Goal: Transaction & Acquisition: Purchase product/service

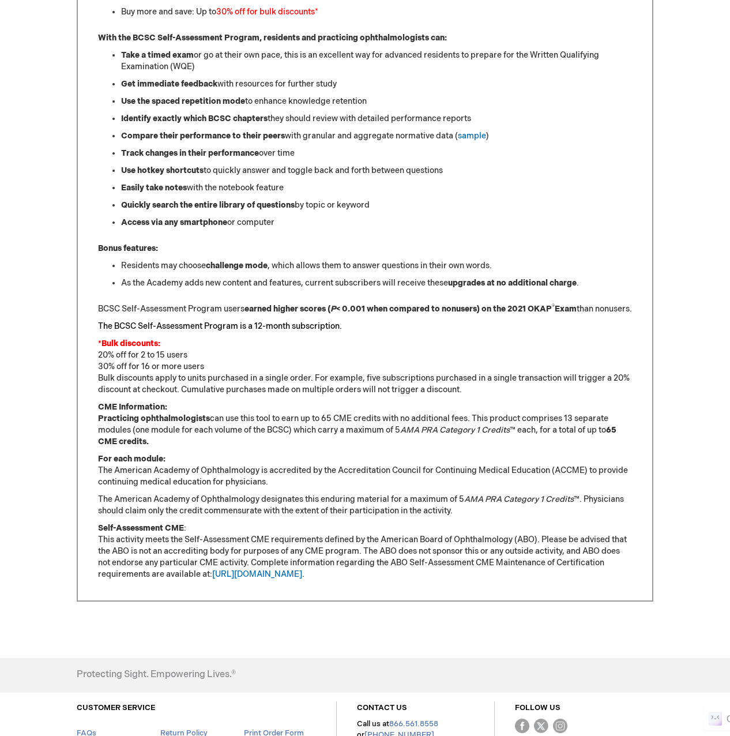
scroll to position [692, 0]
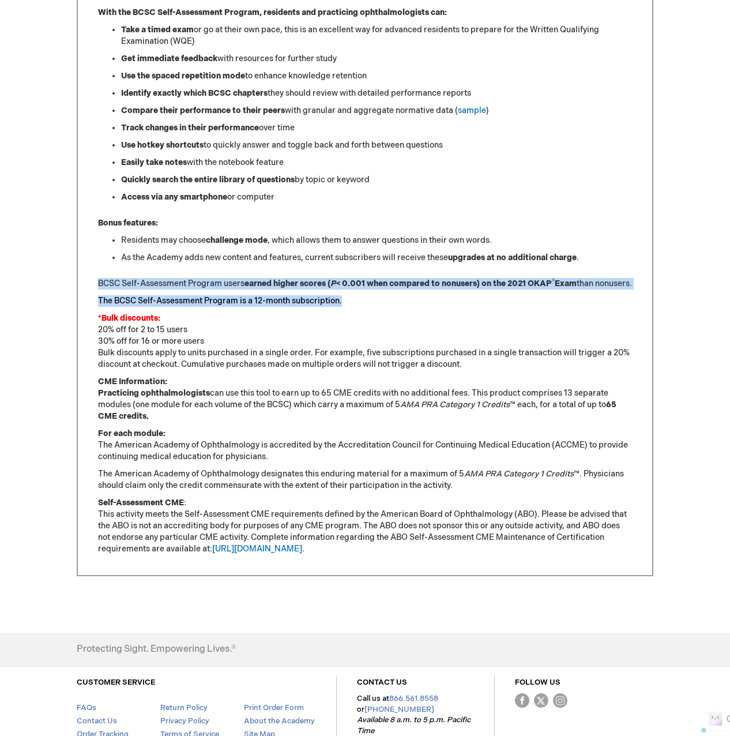
drag, startPoint x: 347, startPoint y: 315, endPoint x: 99, endPoint y: 279, distance: 250.7
click at [99, 279] on div "Sharpen Your Clinical Knowledge The American Academy of Ophthalmology Basic and…" at bounding box center [365, 196] width 534 height 718
click at [208, 286] on p "BCSC Self-Assessment Program users earned higher scores ( P < 0.001 when compar…" at bounding box center [365, 284] width 534 height 12
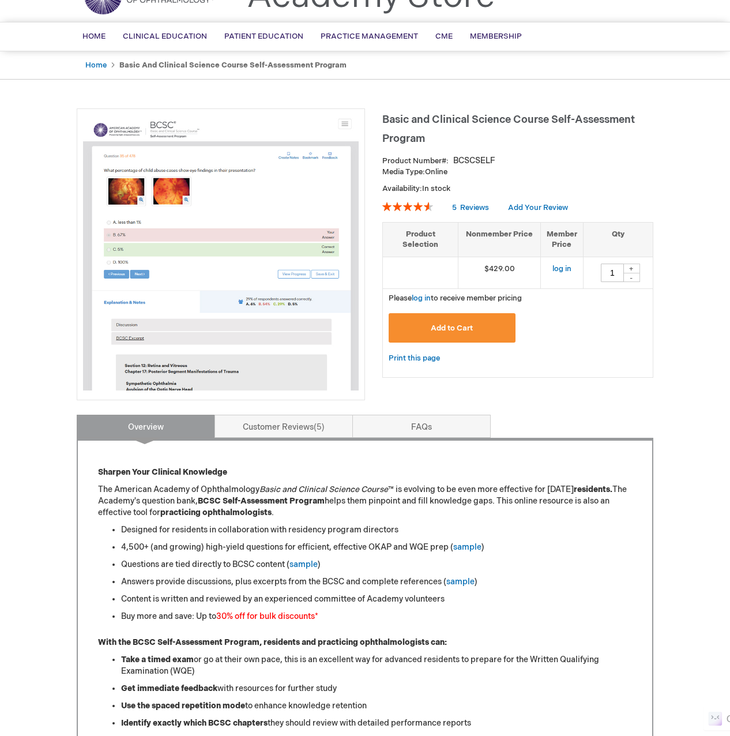
scroll to position [0, 0]
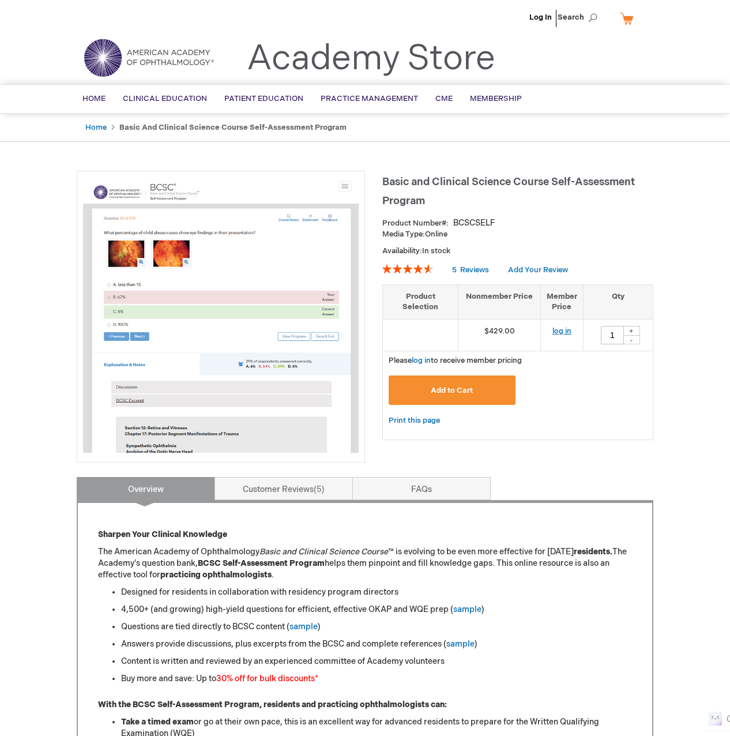
click at [564, 329] on link "log in" at bounding box center [562, 330] width 19 height 9
click at [491, 389] on button "Add to Cart" at bounding box center [452, 389] width 127 height 29
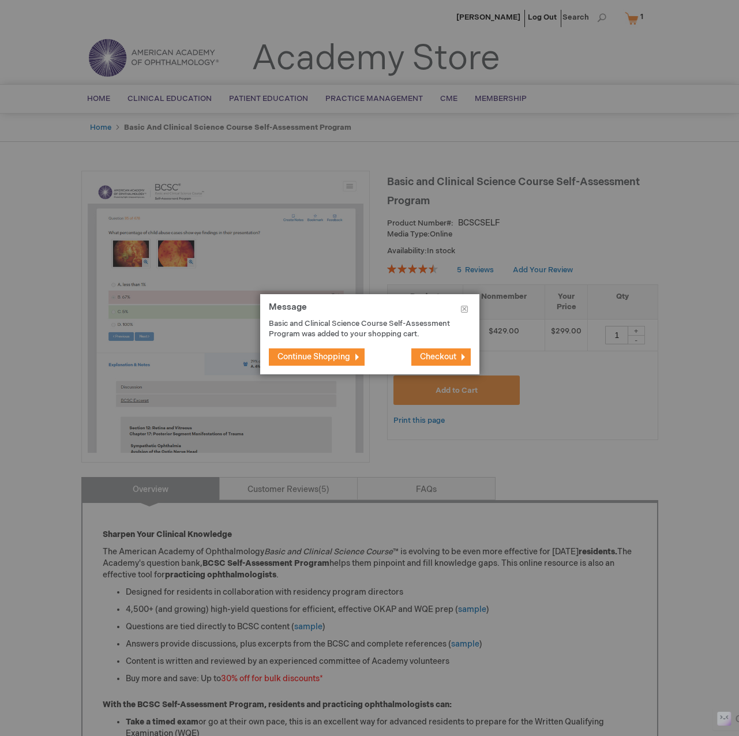
click at [444, 356] on span "Checkout" at bounding box center [438, 357] width 36 height 10
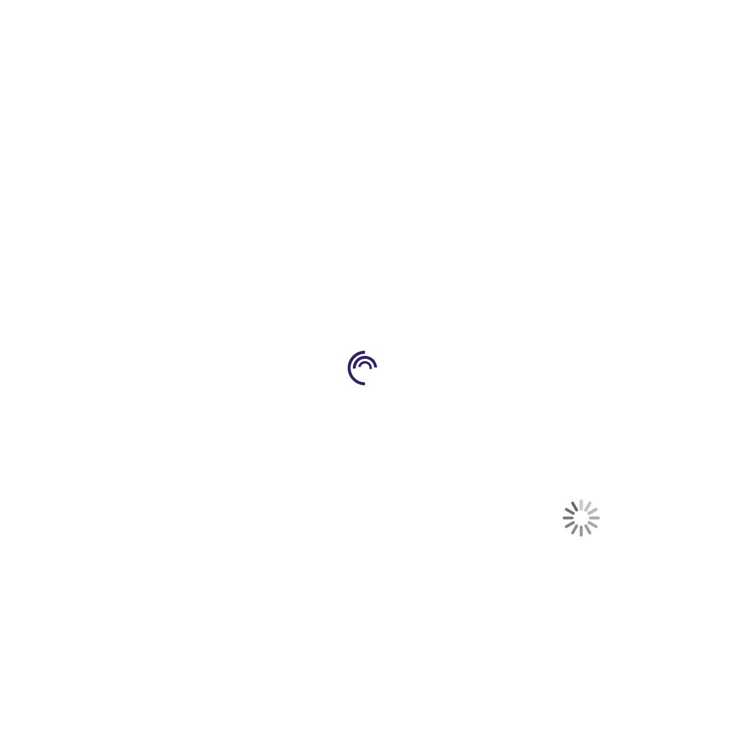
select select "US"
select select "44"
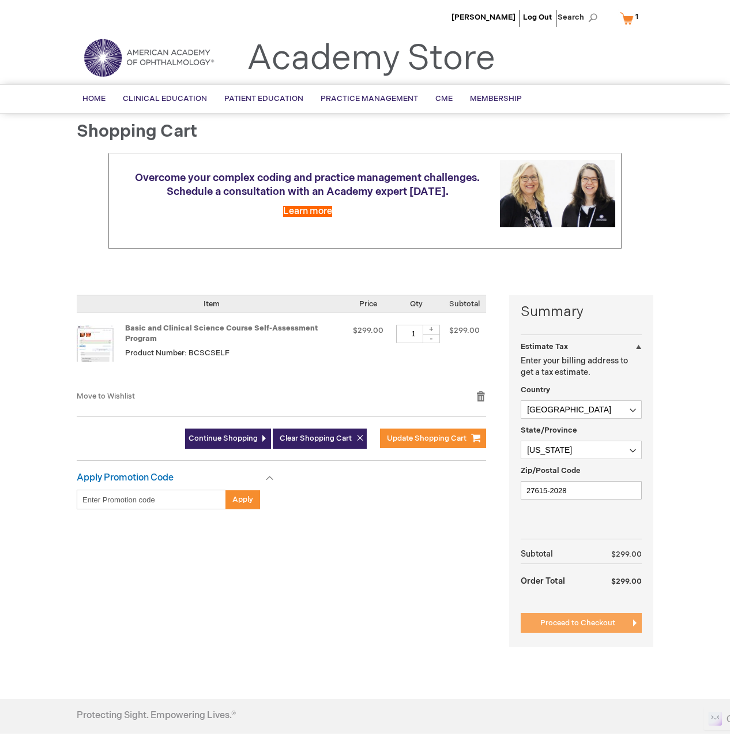
click at [604, 625] on span "Proceed to Checkout" at bounding box center [577, 622] width 75 height 9
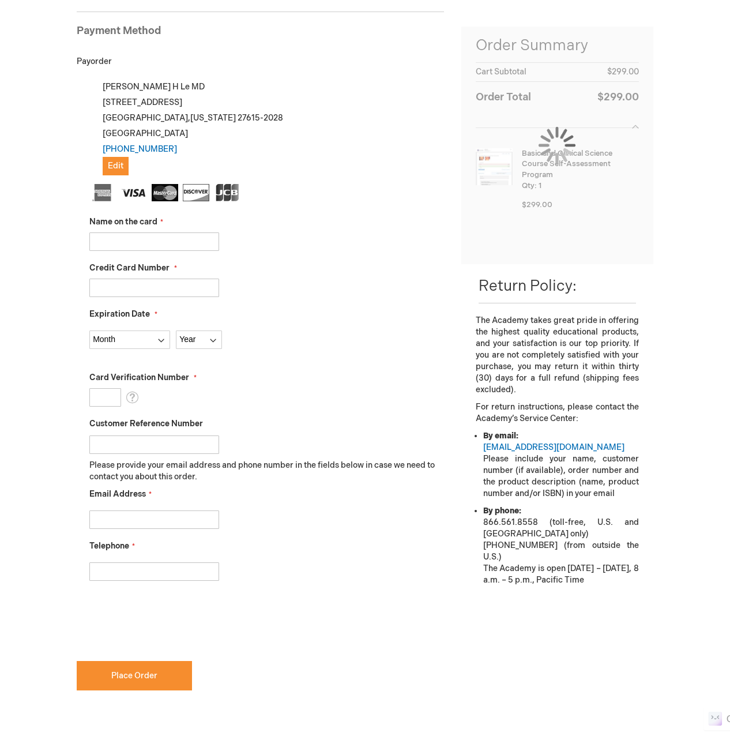
click at [178, 247] on input "Name on the card" at bounding box center [154, 241] width 130 height 18
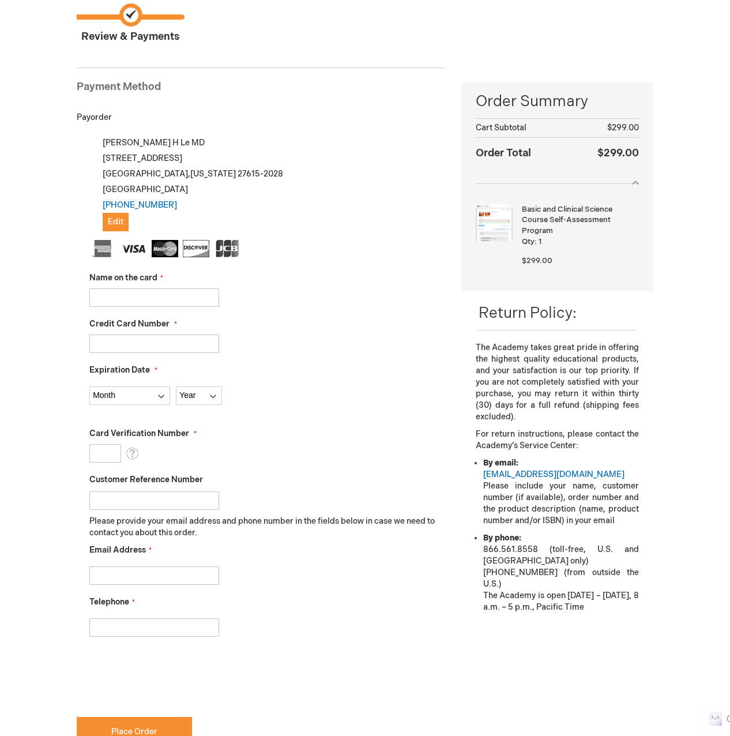
scroll to position [100, 0]
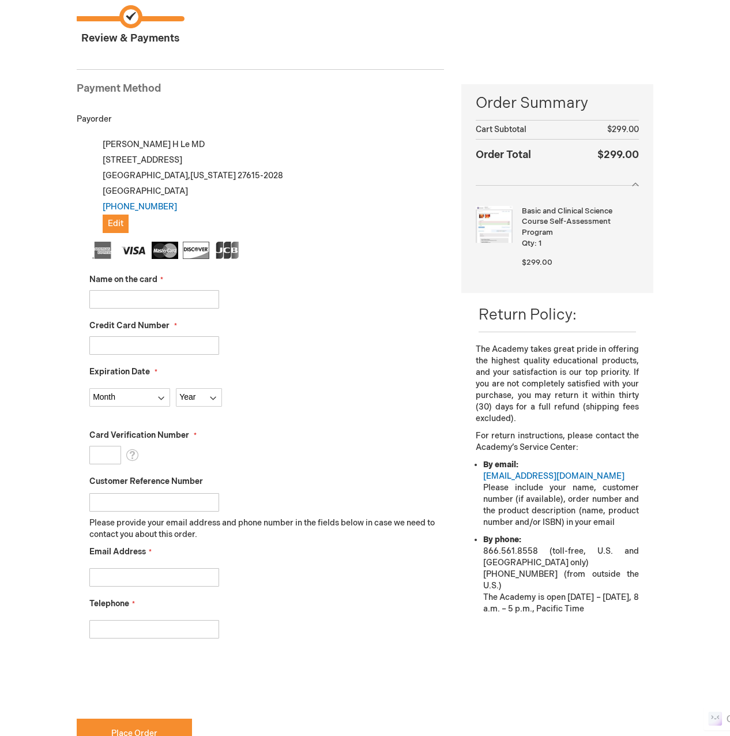
drag, startPoint x: 178, startPoint y: 265, endPoint x: 100, endPoint y: 300, distance: 85.7
click at [100, 300] on input "Name on the card" at bounding box center [154, 299] width 130 height 18
type input "[PERSON_NAME]"
type input "4147202527548950"
click at [139, 396] on select "Month 01 - January 02 - February 03 - March 04 - April 05 - May 06 - June 07 - …" at bounding box center [129, 397] width 81 height 18
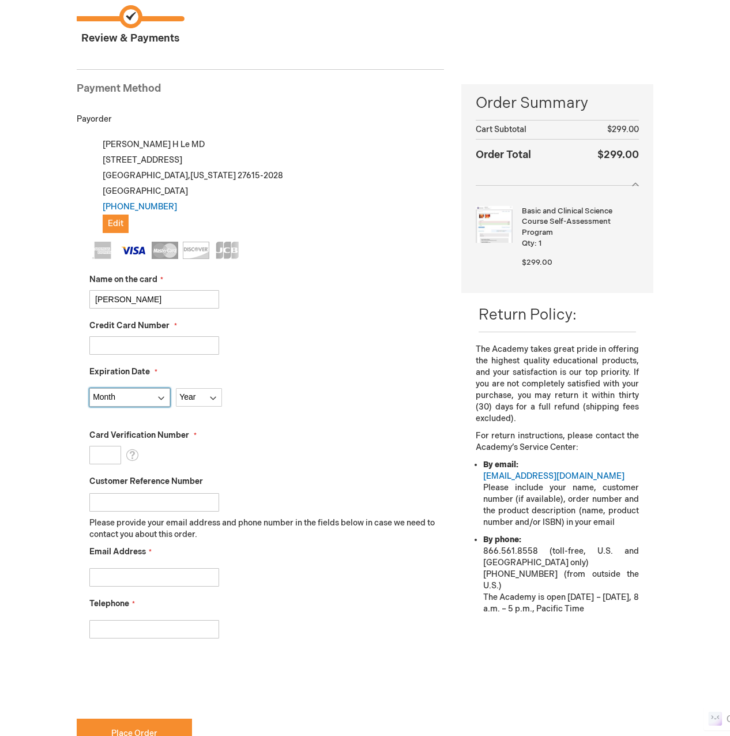
select select "1"
click at [89, 388] on select "Month 01 - January 02 - February 03 - March 04 - April 05 - May 06 - June 07 - …" at bounding box center [129, 397] width 81 height 18
click at [179, 404] on select "Year 2025 2026 2027 2028 2029 2030 2031 2032 2033 2034 2035" at bounding box center [199, 397] width 46 height 18
select select "2027"
click at [176, 388] on select "Year 2025 2026 2027 2028 2029 2030 2031 2032 2033 2034 2035" at bounding box center [199, 397] width 46 height 18
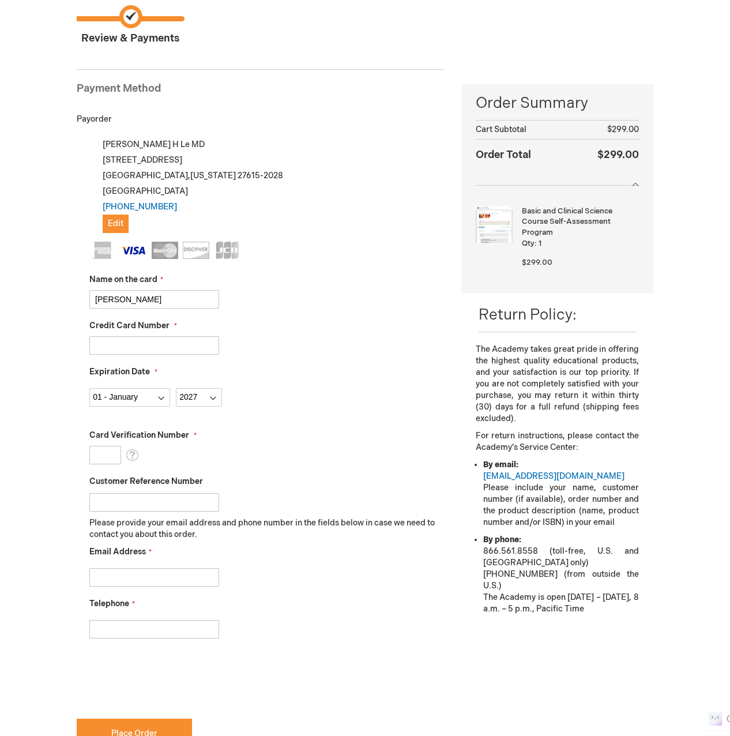
click at [104, 448] on input "Card Verification Number" at bounding box center [105, 455] width 32 height 18
type input "240"
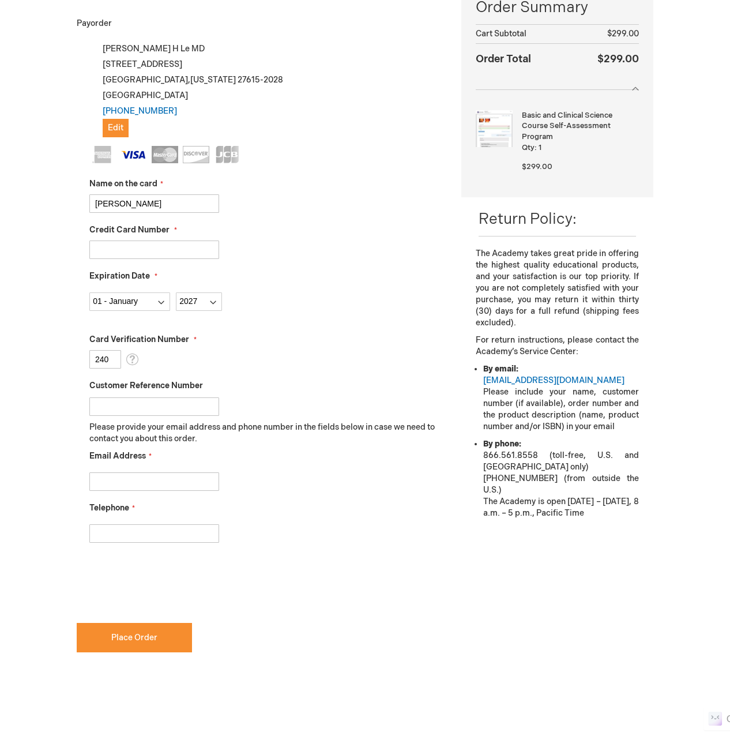
scroll to position [216, 0]
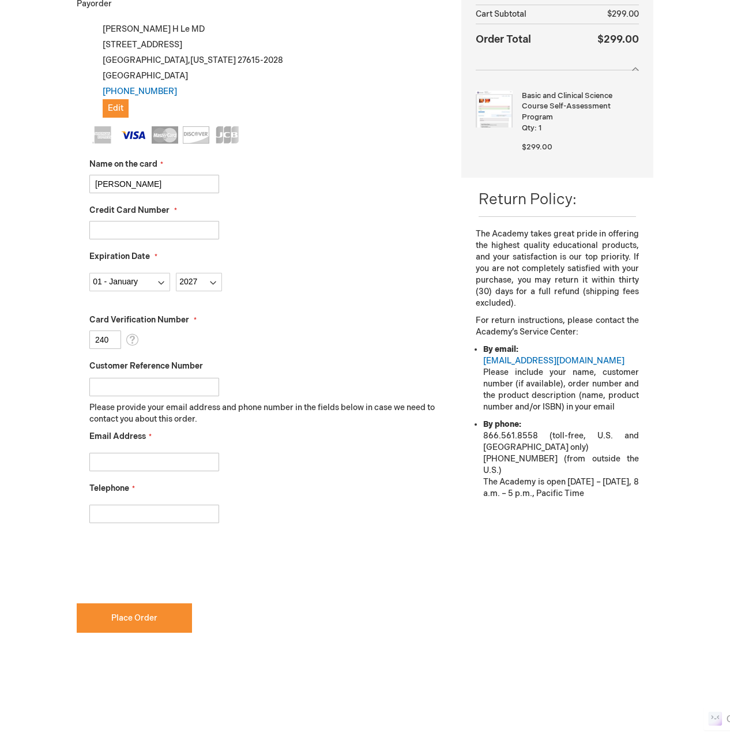
click at [191, 464] on input "Email Address" at bounding box center [154, 462] width 130 height 18
type input "patrickhuanle@gmail.com"
type input "9197440692"
checkbox input "true"
click at [162, 621] on button "Place Order" at bounding box center [134, 617] width 115 height 29
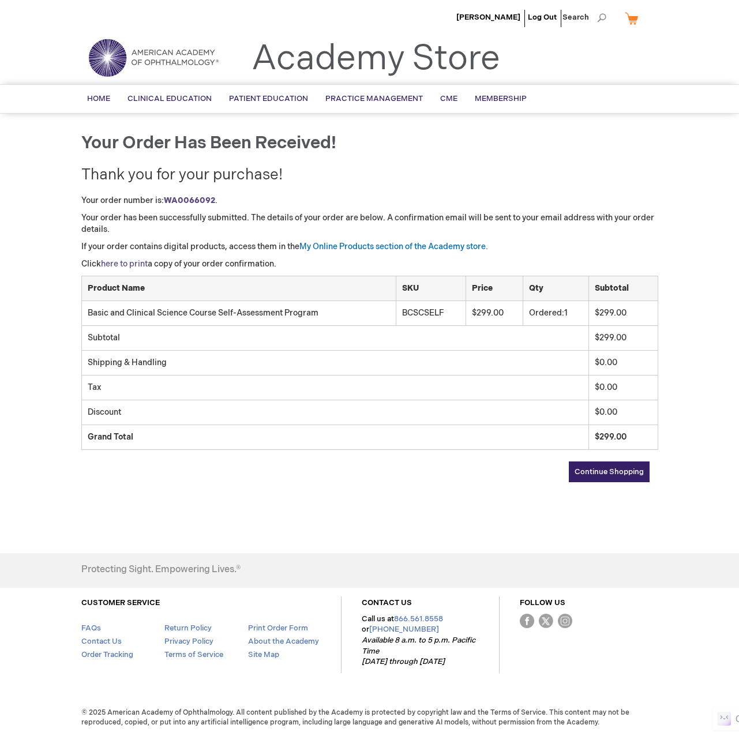
click at [138, 263] on link "here to print" at bounding box center [124, 264] width 47 height 10
click at [453, 246] on link "My Online Products section of the Academy store." at bounding box center [393, 247] width 189 height 10
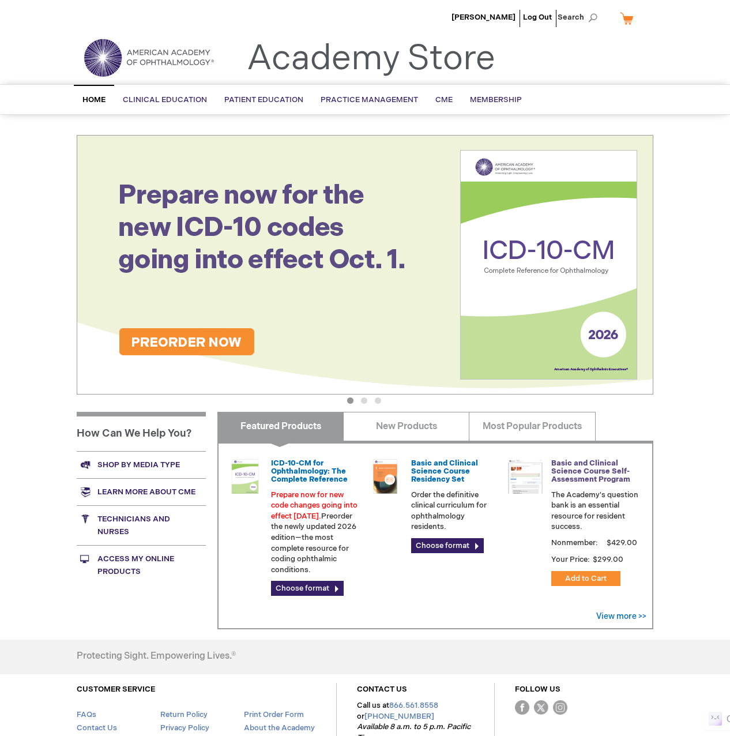
click at [584, 475] on link "Basic and Clinical Science Course Self-Assessment Program" at bounding box center [590, 472] width 79 height 26
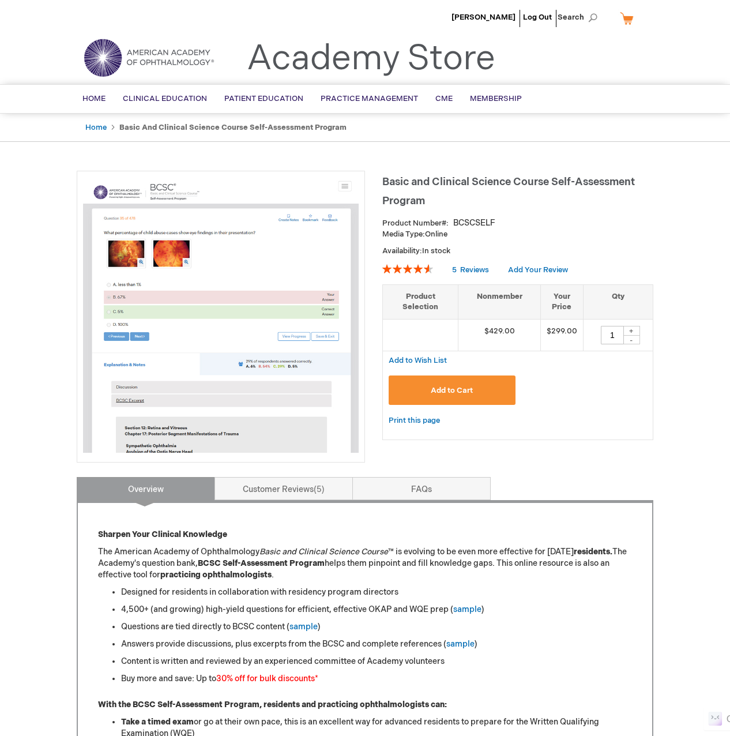
click at [95, 110] on link "Home" at bounding box center [94, 99] width 40 height 28
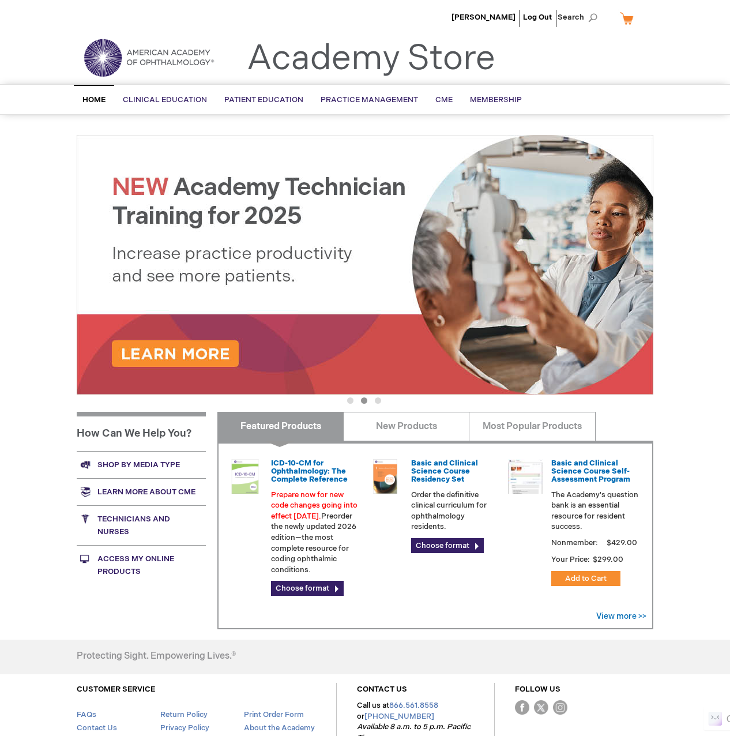
click at [140, 565] on link "Access My Online Products" at bounding box center [141, 565] width 129 height 40
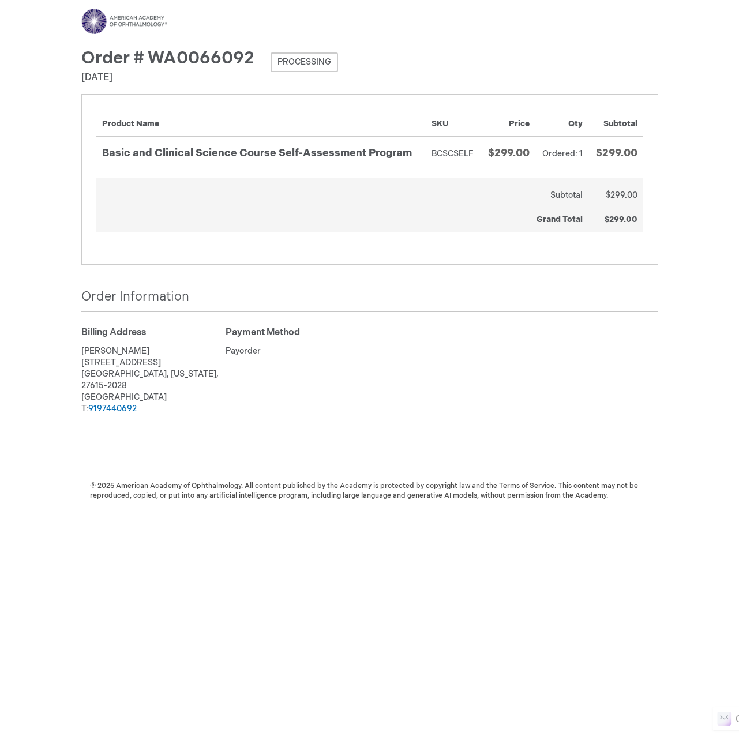
click at [492, 339] on div "Billing Address Patrick Le 8644 Kings Arms Way Raleigh, North Carolina, 27615-2…" at bounding box center [369, 379] width 577 height 106
click at [390, 344] on div "Billing Address Patrick Le 8644 Kings Arms Way Raleigh, North Carolina, 27615-2…" at bounding box center [369, 379] width 577 height 106
click at [388, 346] on div "Billing Address Patrick Le 8644 Kings Arms Way Raleigh, North Carolina, 27615-2…" at bounding box center [369, 379] width 577 height 106
click at [376, 356] on div "Billing Address Patrick Le 8644 Kings Arms Way Raleigh, North Carolina, 27615-2…" at bounding box center [369, 379] width 577 height 106
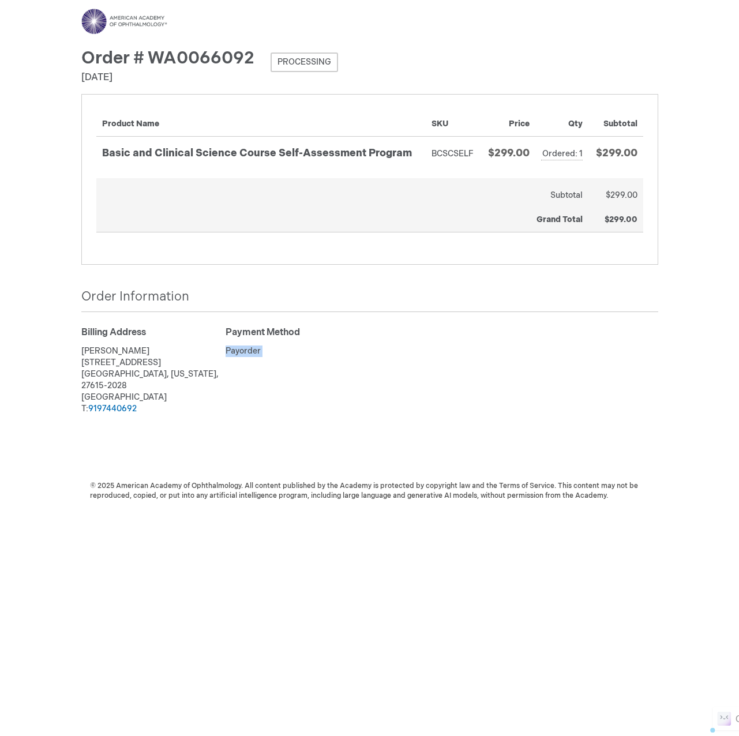
click at [376, 356] on div "Billing Address Patrick Le 8644 Kings Arms Way Raleigh, North Carolina, 27615-2…" at bounding box center [369, 379] width 577 height 106
click at [399, 333] on div "Billing Address Patrick Le 8644 Kings Arms Way Raleigh, North Carolina, 27615-2…" at bounding box center [369, 379] width 577 height 106
click at [388, 307] on div "Order Information" at bounding box center [369, 300] width 577 height 24
click at [387, 291] on div "Order Information" at bounding box center [369, 300] width 577 height 24
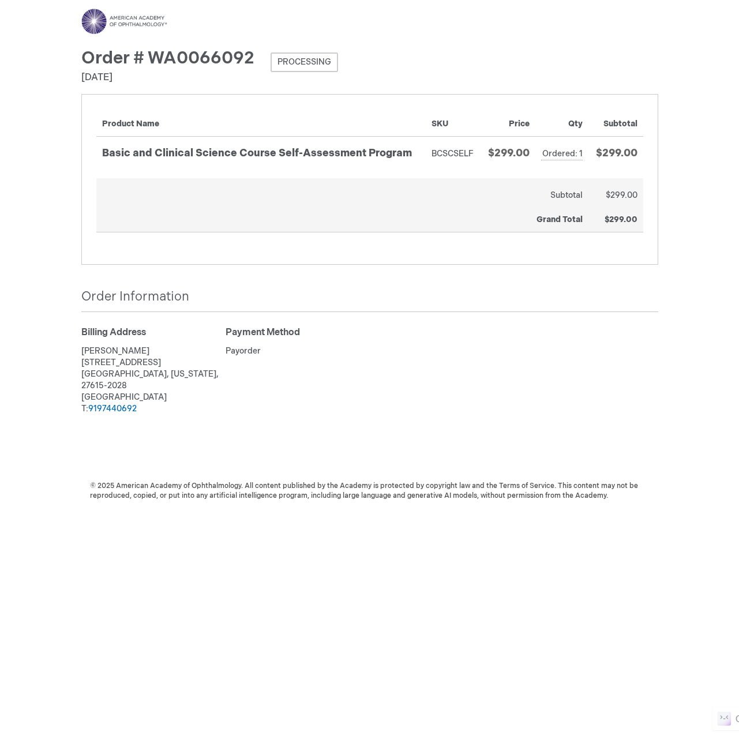
drag, startPoint x: 395, startPoint y: 257, endPoint x: 388, endPoint y: 189, distance: 68.5
click at [395, 253] on div "Items Ordered Items Ordered Product Name SKU Price Qty Subtotal Basic and Clini…" at bounding box center [369, 179] width 577 height 171
drag, startPoint x: 388, startPoint y: 189, endPoint x: 372, endPoint y: 130, distance: 60.9
click at [385, 178] on table "Items Ordered Product Name SKU Price Qty Subtotal Basic and Clinical Science Co…" at bounding box center [369, 170] width 547 height 123
click at [372, 130] on th "Product Name" at bounding box center [260, 123] width 329 height 28
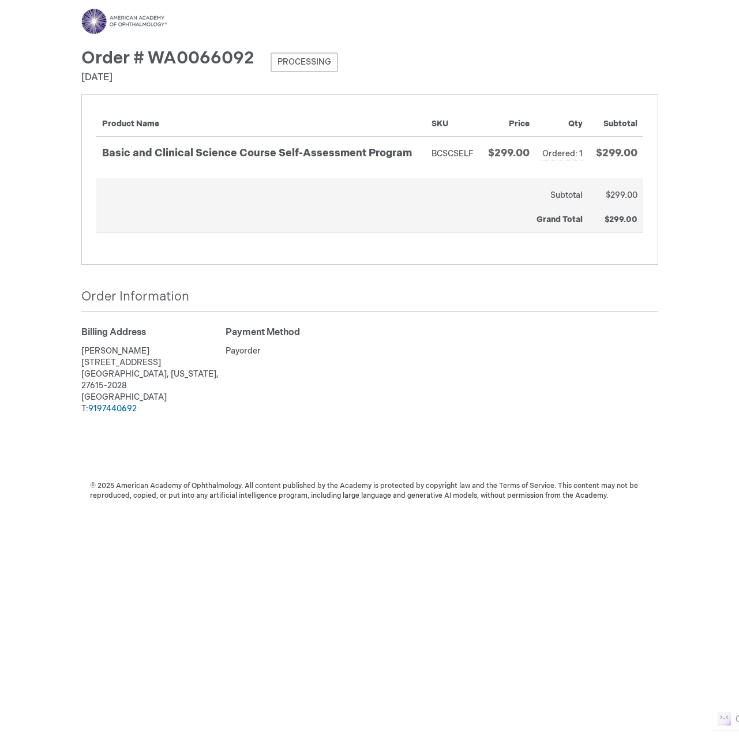
click at [427, 216] on th "Grand Total" at bounding box center [342, 220] width 493 height 24
click at [618, 273] on div "Order # WA0066092 Processing Order Date: September 1, 2025 Items Ordered Items …" at bounding box center [369, 252] width 577 height 407
drag, startPoint x: 452, startPoint y: 197, endPoint x: 143, endPoint y: 107, distance: 321.4
click at [143, 107] on div "Items Ordered Items Ordered Product Name SKU Price Qty Subtotal Basic and Clini…" at bounding box center [369, 179] width 577 height 171
drag, startPoint x: 459, startPoint y: 208, endPoint x: 560, endPoint y: 258, distance: 113.2
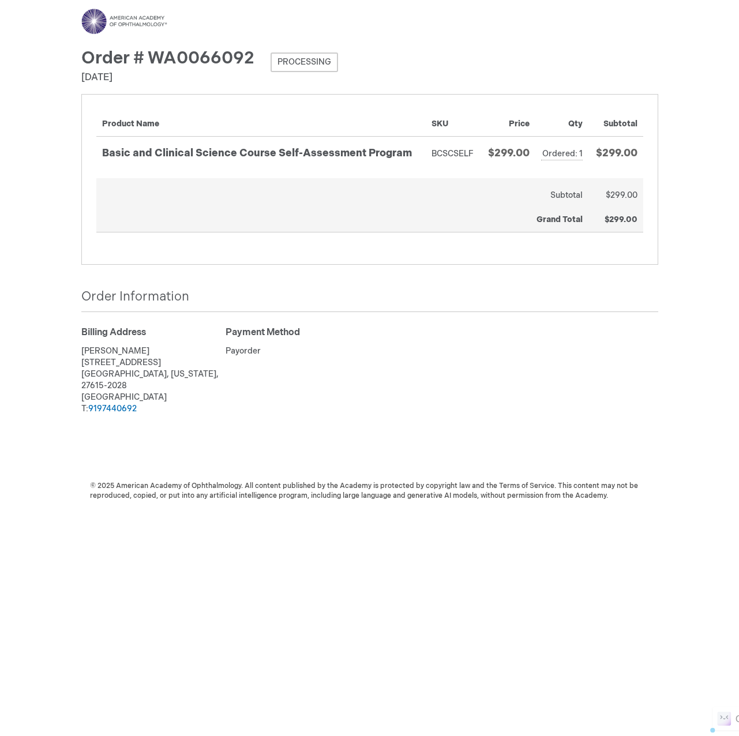
click at [459, 208] on th "Grand Total" at bounding box center [342, 220] width 493 height 24
drag, startPoint x: 687, startPoint y: 284, endPoint x: 623, endPoint y: 261, distance: 67.9
click at [678, 281] on div "Menu Search Search × Advanced Search Search Account Toggle Nav" at bounding box center [369, 368] width 739 height 736
drag, startPoint x: 622, startPoint y: 234, endPoint x: 96, endPoint y: 106, distance: 541.0
click at [96, 106] on div "Menu Search Search × Advanced Search Search Account Toggle Nav" at bounding box center [369, 368] width 739 height 736
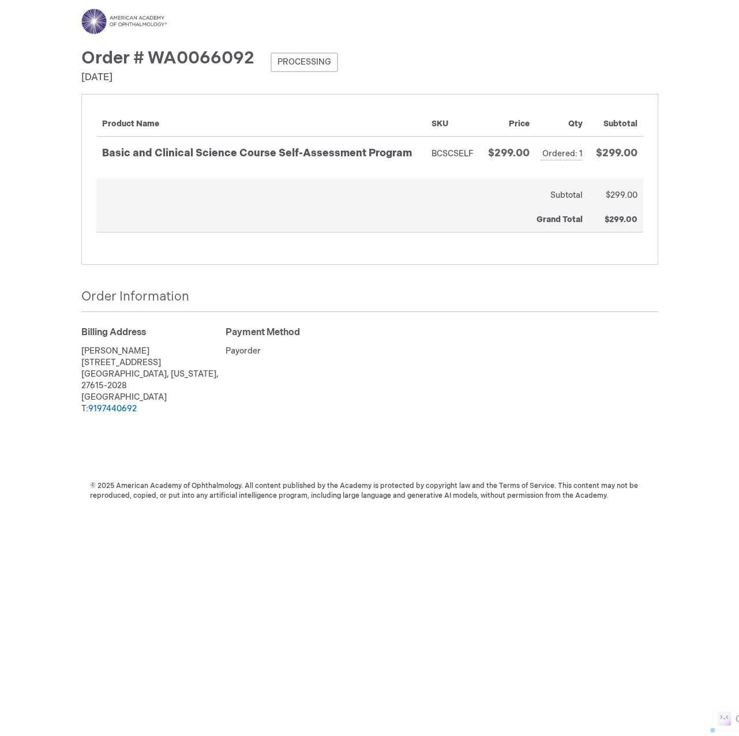
click at [464, 219] on th "Grand Total" at bounding box center [342, 220] width 493 height 24
click at [405, 62] on div "Order # WA0066092 Processing Order Date: September 1, 2025" at bounding box center [369, 72] width 577 height 46
